Goal: Task Accomplishment & Management: Use online tool/utility

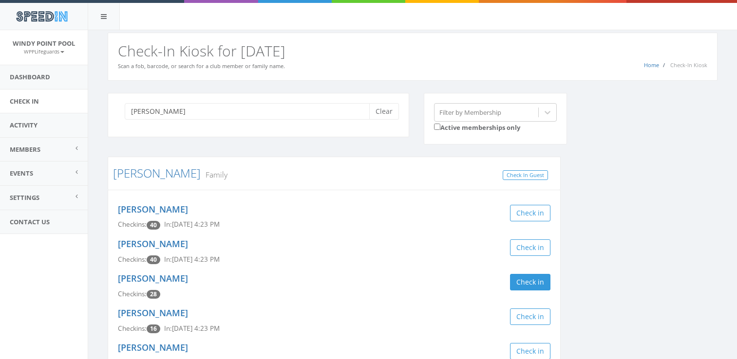
scroll to position [67, 0]
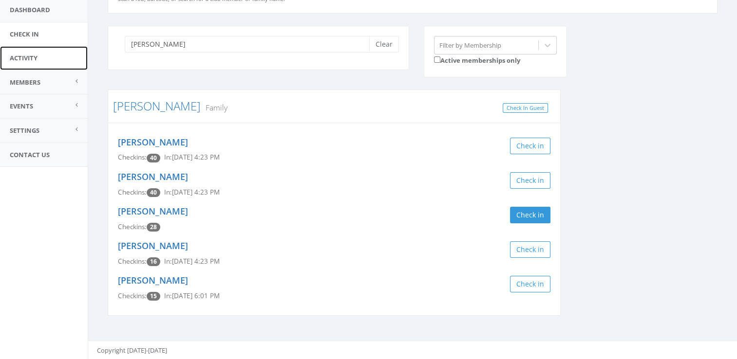
click at [29, 50] on link "Activity" at bounding box center [44, 58] width 88 height 24
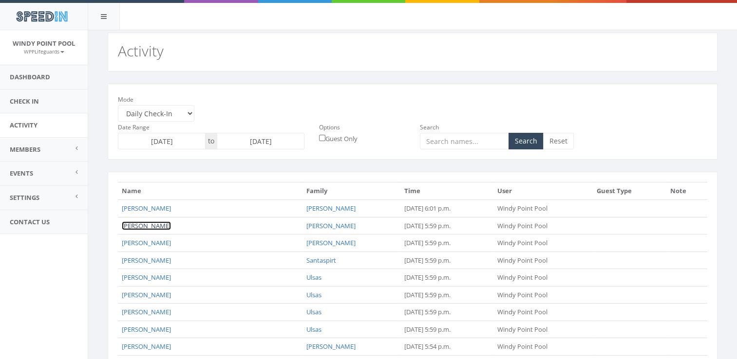
click at [149, 222] on link "Emmalyn Goff" at bounding box center [146, 226] width 49 height 9
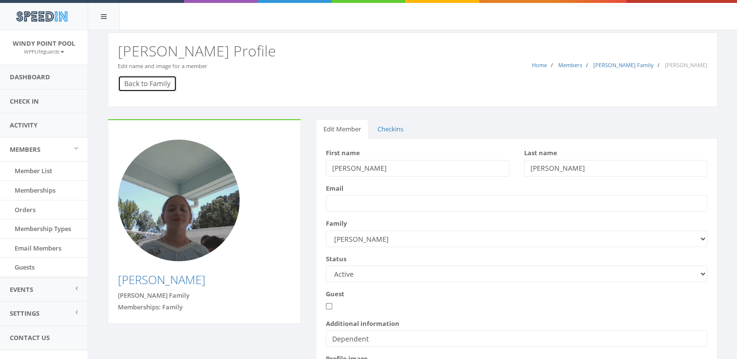
click at [136, 82] on link "Back to Family" at bounding box center [147, 83] width 59 height 17
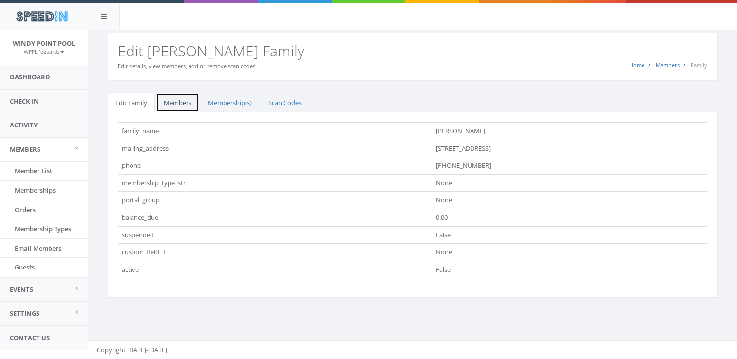
click at [179, 105] on link "Members" at bounding box center [177, 103] width 43 height 20
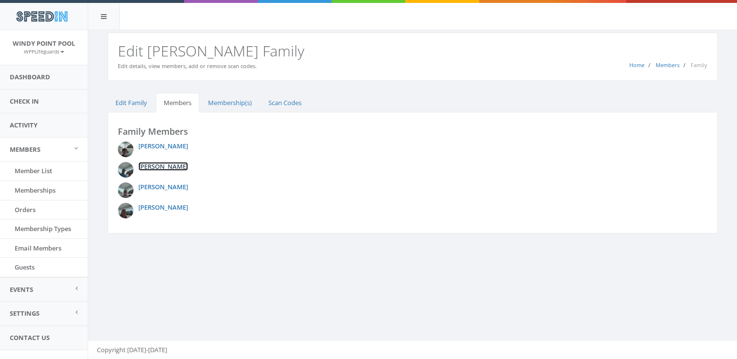
click at [148, 165] on link "Dakota Goff" at bounding box center [163, 166] width 50 height 9
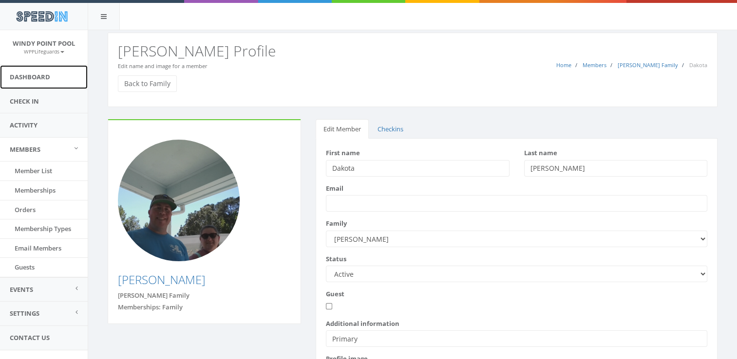
click at [53, 73] on link "Dashboard" at bounding box center [44, 77] width 88 height 24
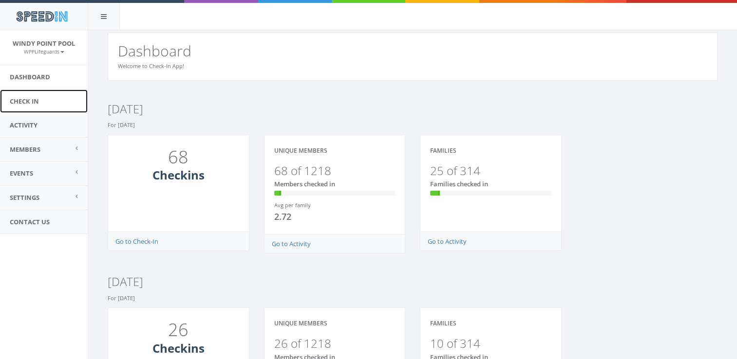
click at [37, 105] on link "Check In" at bounding box center [44, 102] width 88 height 24
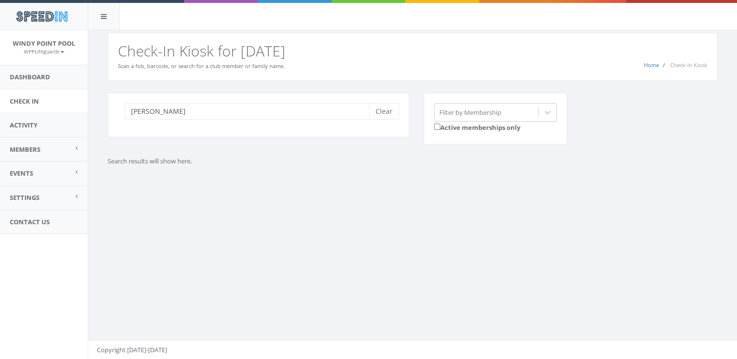
type input "[PERSON_NAME]"
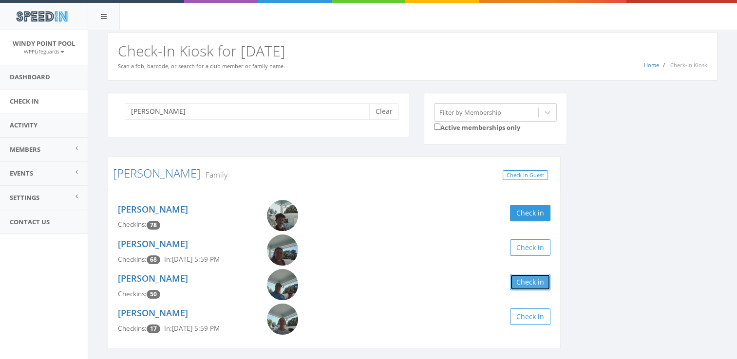
click at [539, 286] on button "Check in" at bounding box center [530, 282] width 40 height 17
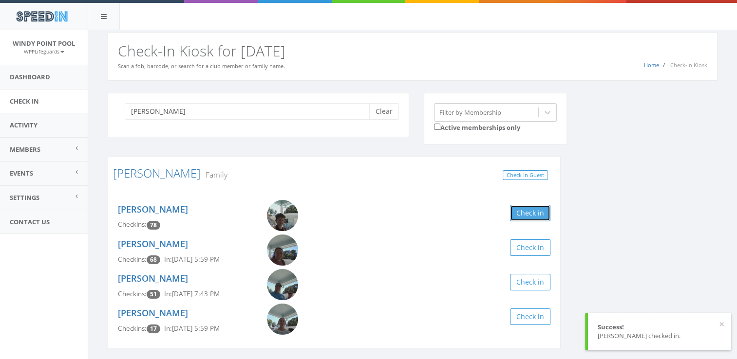
click at [516, 214] on button "Check in" at bounding box center [530, 213] width 40 height 17
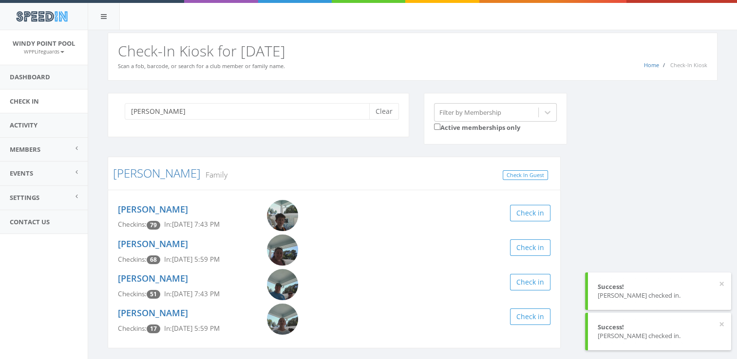
click at [621, 221] on div "[PERSON_NAME] Clear Filter by Membership Active memberships only [PERSON_NAME] …" at bounding box center [412, 227] width 624 height 268
